Goal: Information Seeking & Learning: Learn about a topic

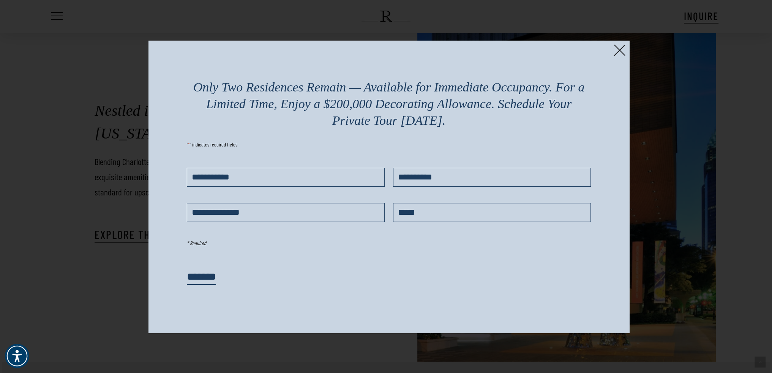
scroll to position [1596, 0]
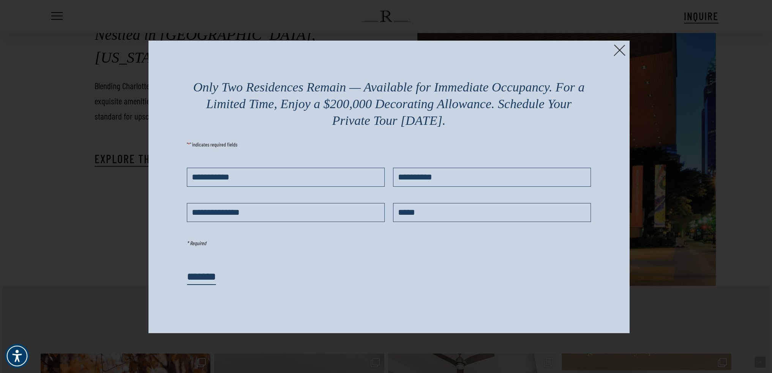
click at [620, 51] on img at bounding box center [620, 50] width 12 height 12
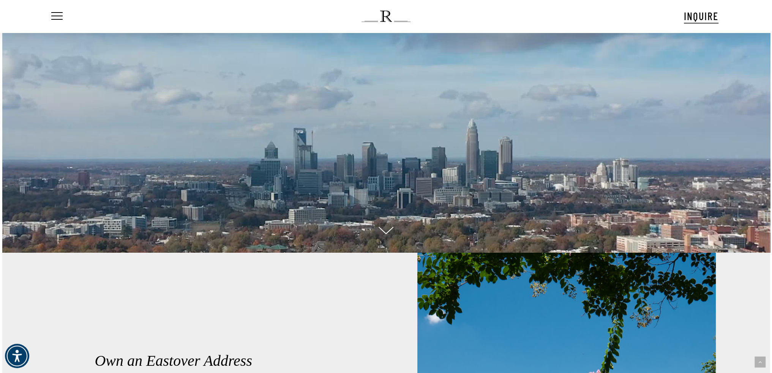
scroll to position [190, 0]
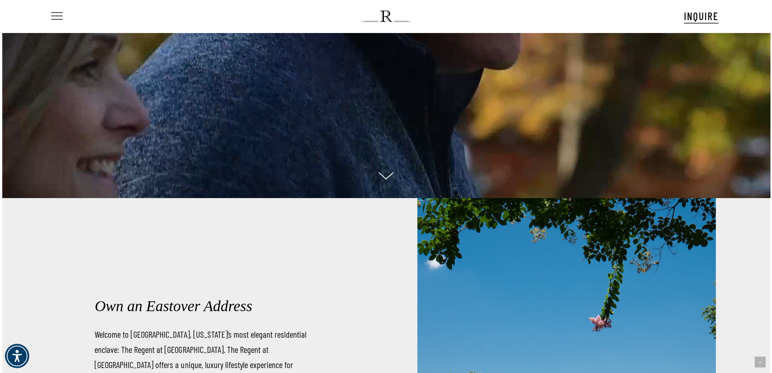
click at [55, 16] on span "Navigation Menu" at bounding box center [57, 16] width 8 height 11
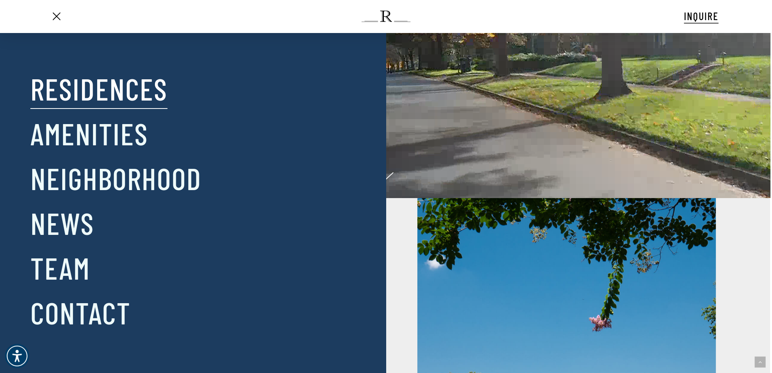
click at [81, 91] on link "Residences" at bounding box center [98, 89] width 137 height 40
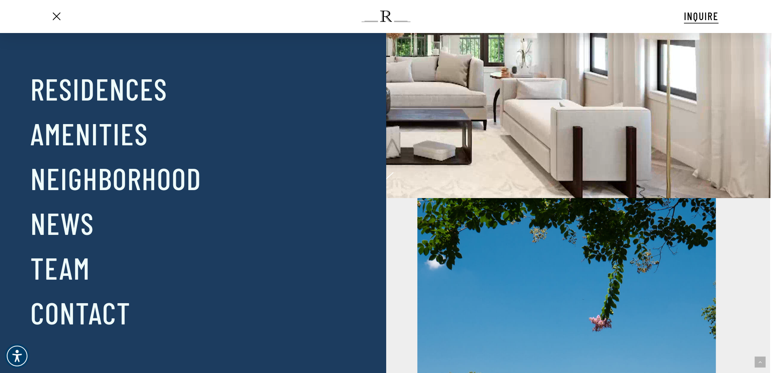
click at [55, 17] on span "Navigation Menu" at bounding box center [57, 16] width 8 height 11
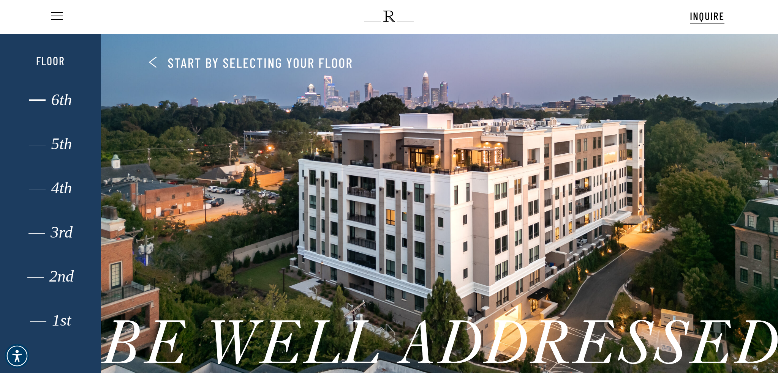
click at [54, 103] on div "6th" at bounding box center [51, 100] width 70 height 10
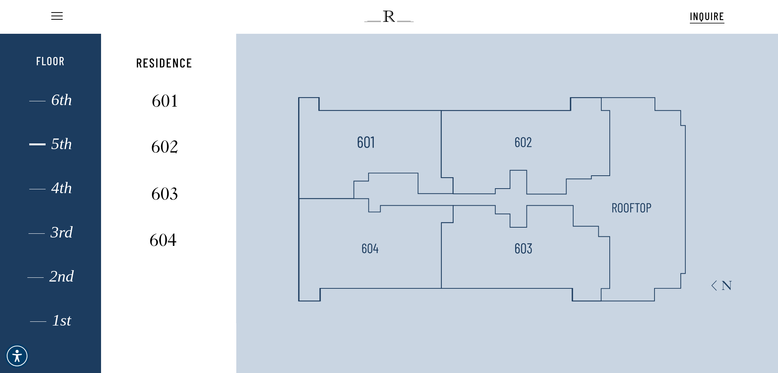
click at [43, 147] on div "5th" at bounding box center [51, 144] width 70 height 10
click at [43, 190] on div "4th" at bounding box center [51, 188] width 70 height 10
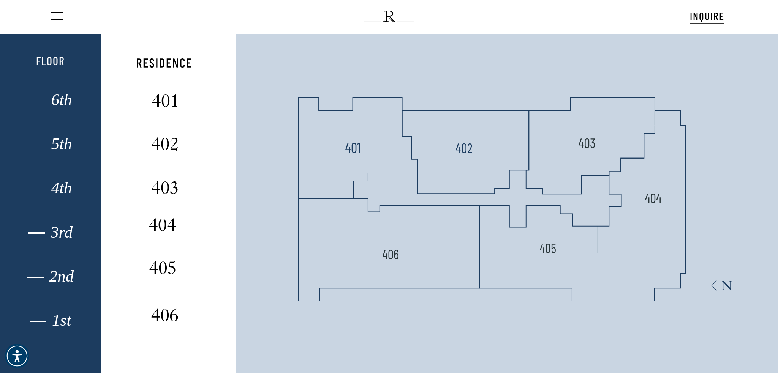
click at [51, 232] on div "3rd" at bounding box center [51, 233] width 70 height 10
click at [59, 272] on div "2nd" at bounding box center [51, 277] width 70 height 10
click at [50, 325] on div "1st" at bounding box center [51, 321] width 70 height 10
